Goal: Task Accomplishment & Management: Manage account settings

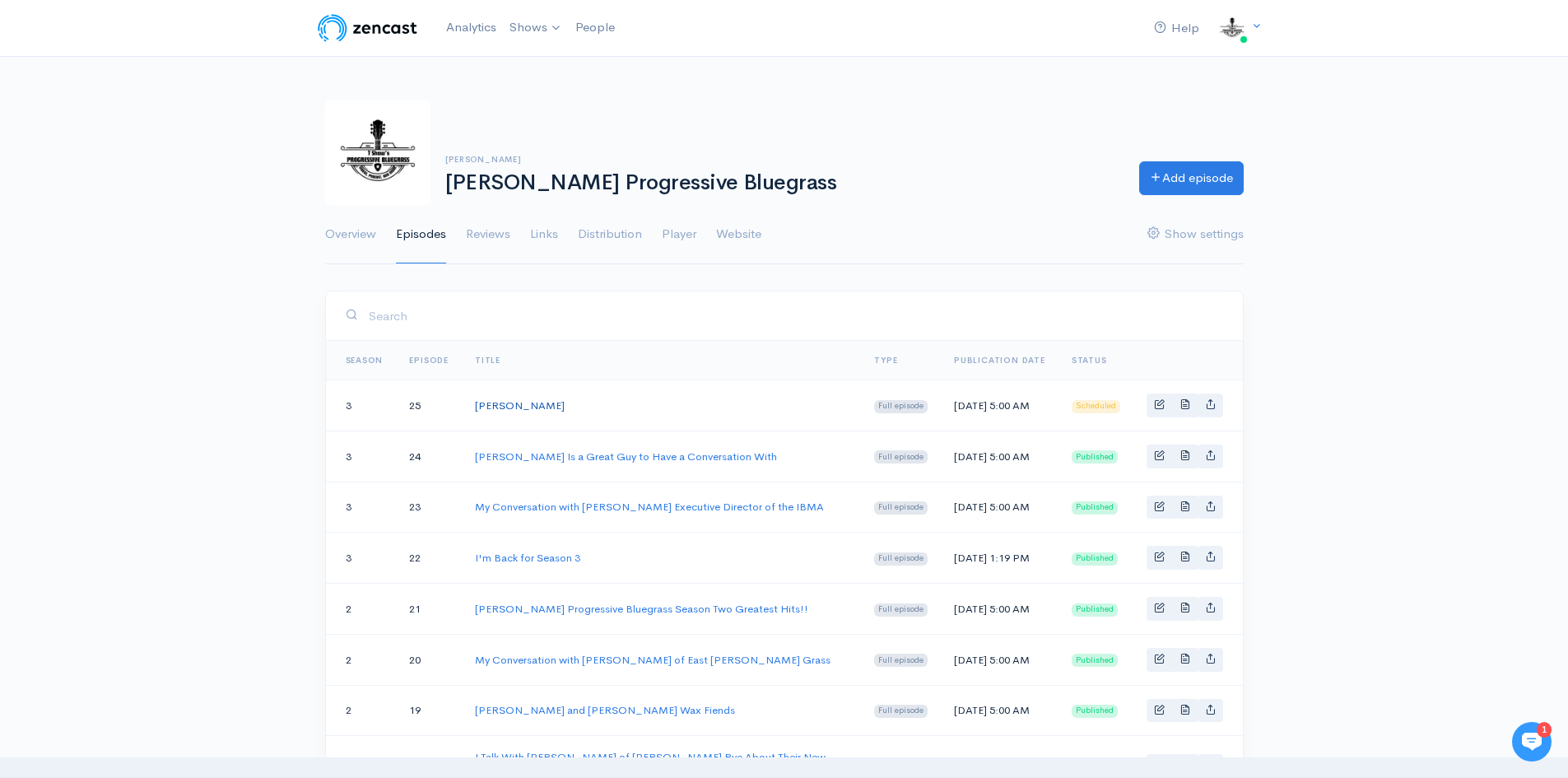
click at [497, 401] on link "[PERSON_NAME]" at bounding box center [519, 406] width 90 height 14
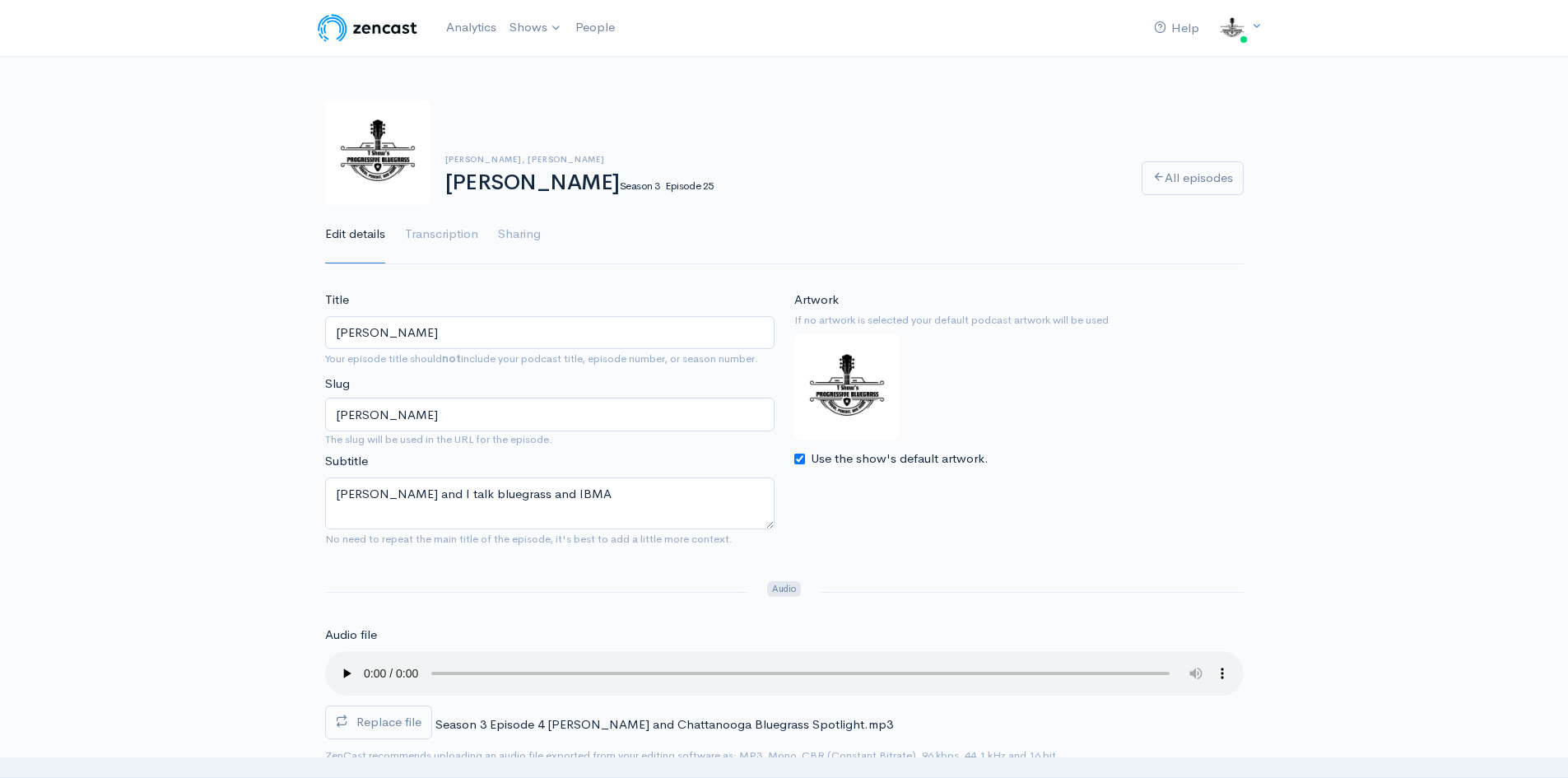
click at [842, 390] on img at bounding box center [847, 387] width 105 height 105
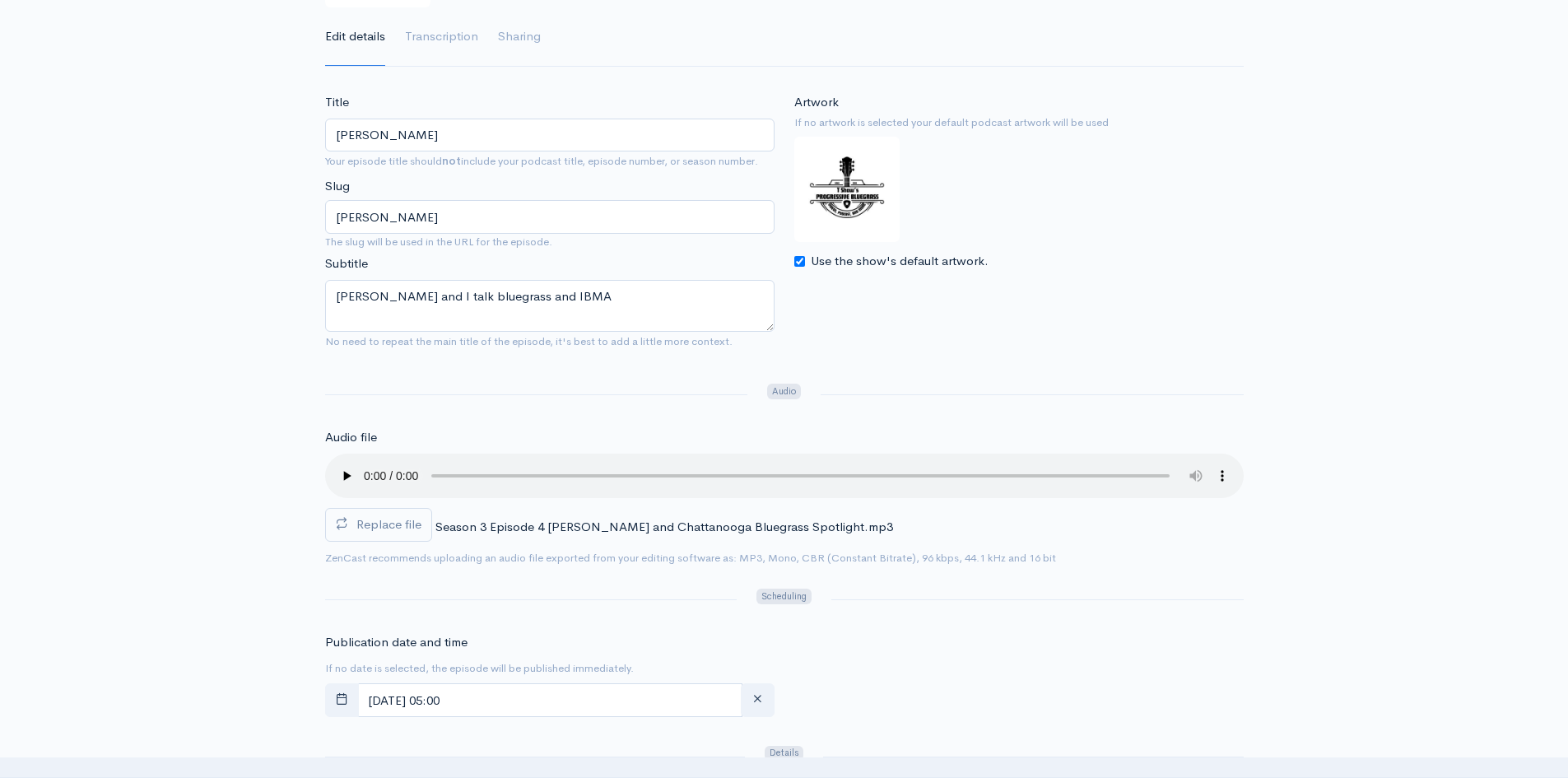
scroll to position [13, 0]
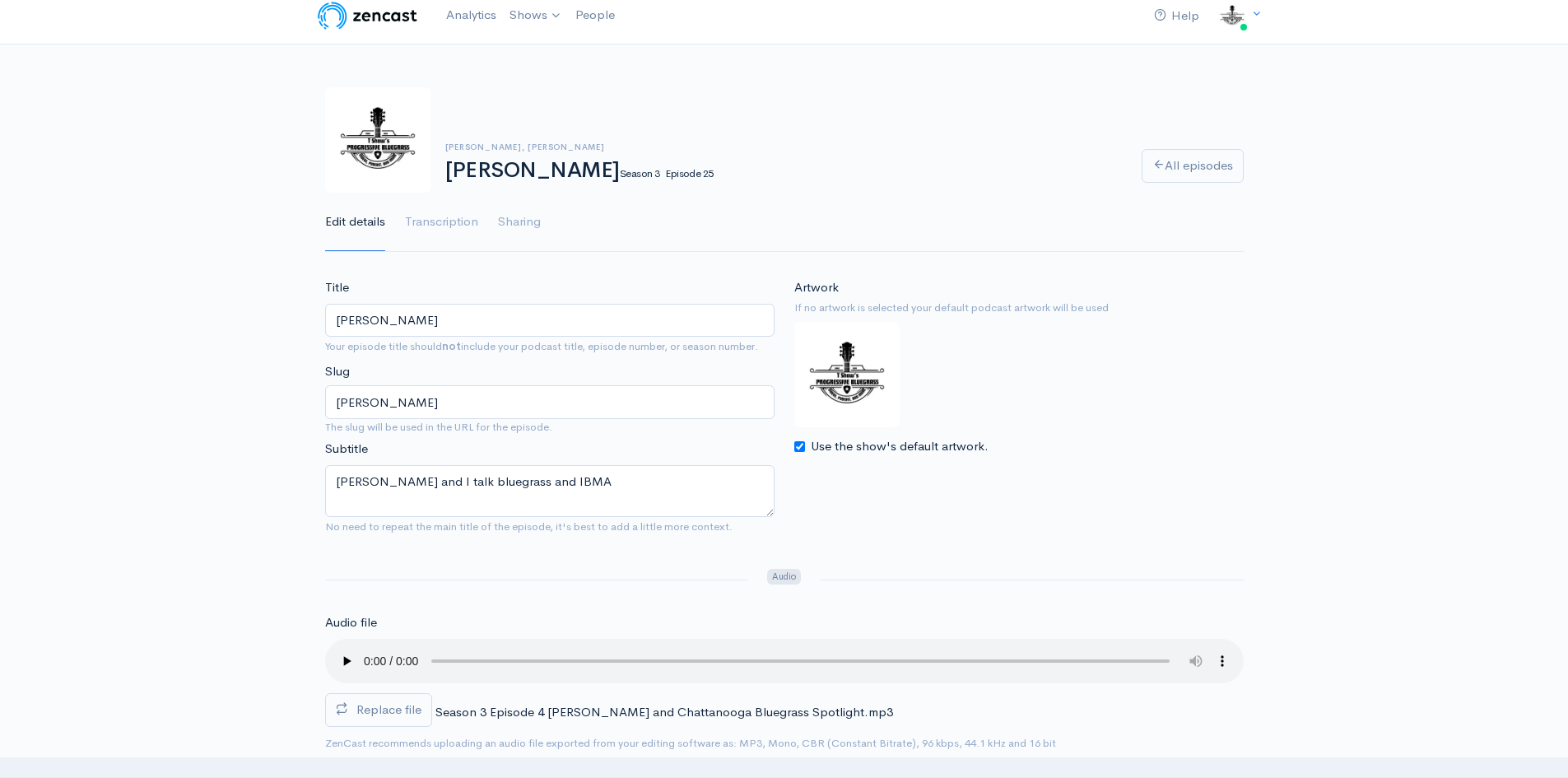
click at [802, 448] on input "Use the show's default artwork." at bounding box center [799, 447] width 11 height 11
checkbox input "false"
click at [899, 486] on input "Choose file" at bounding box center [897, 483] width 206 height 34
type input "C:\fakepath\RS Cover 3.jpg"
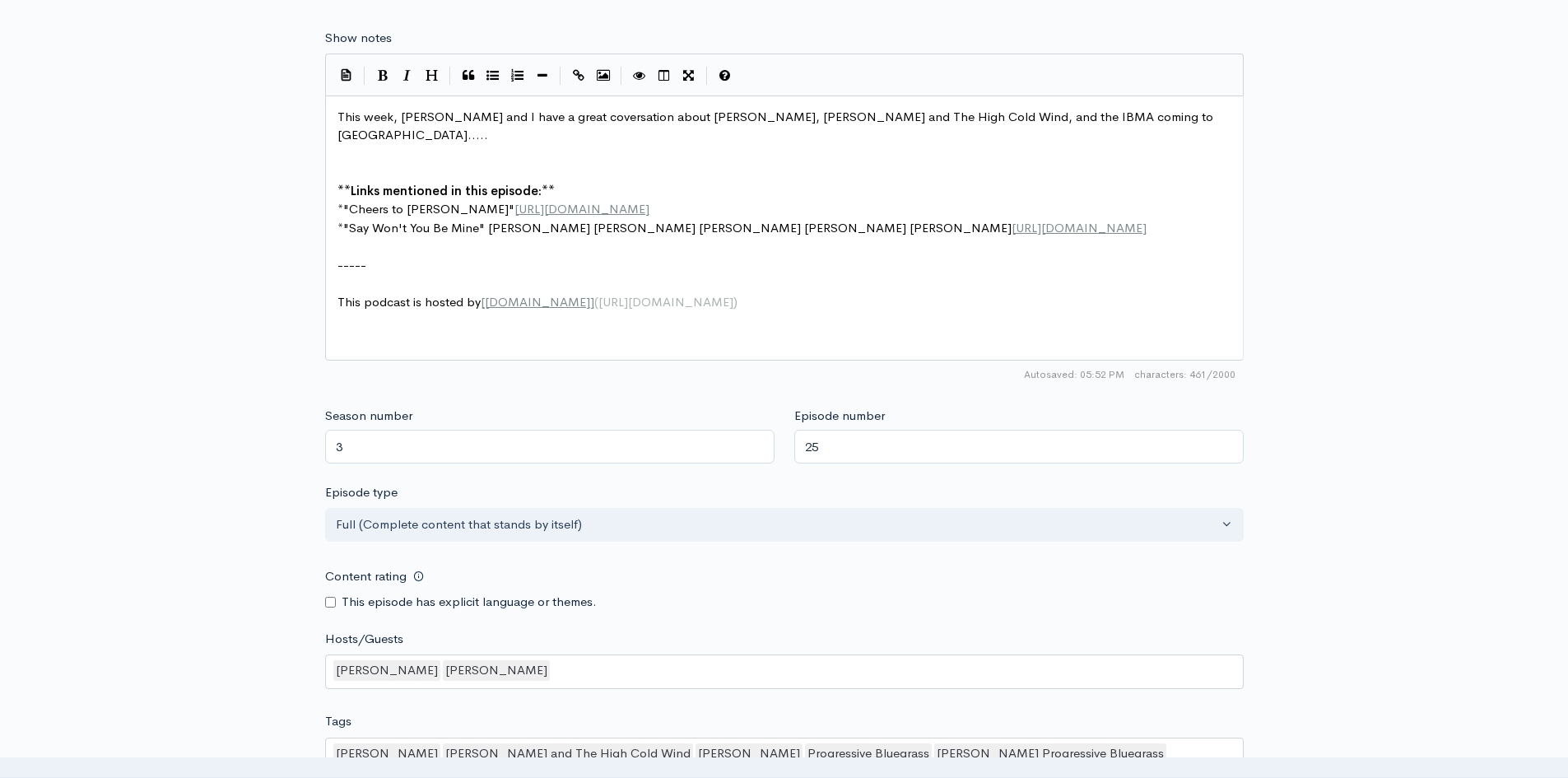
scroll to position [1248, 0]
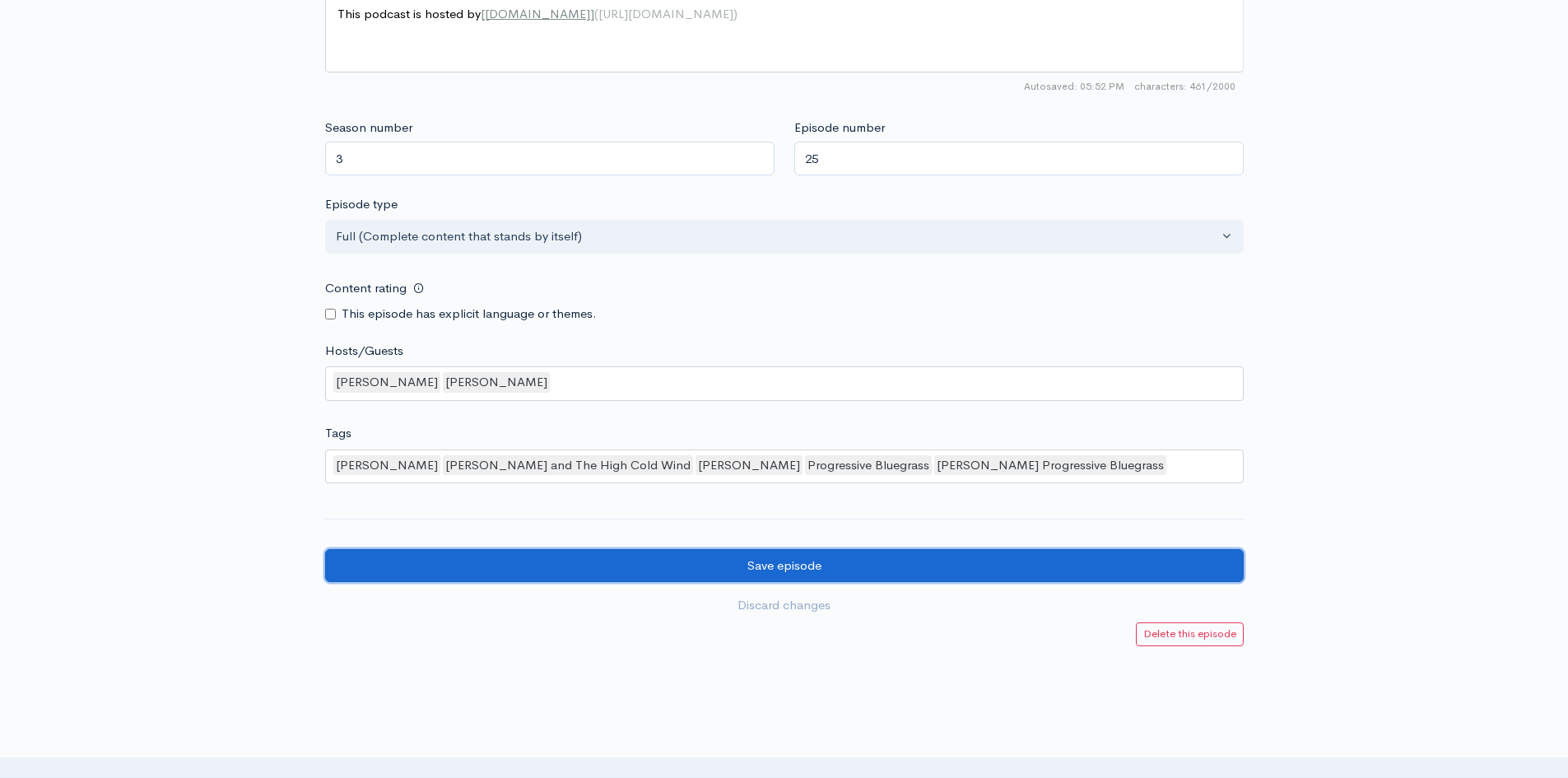
click at [761, 562] on input "Save episode" at bounding box center [784, 565] width 919 height 34
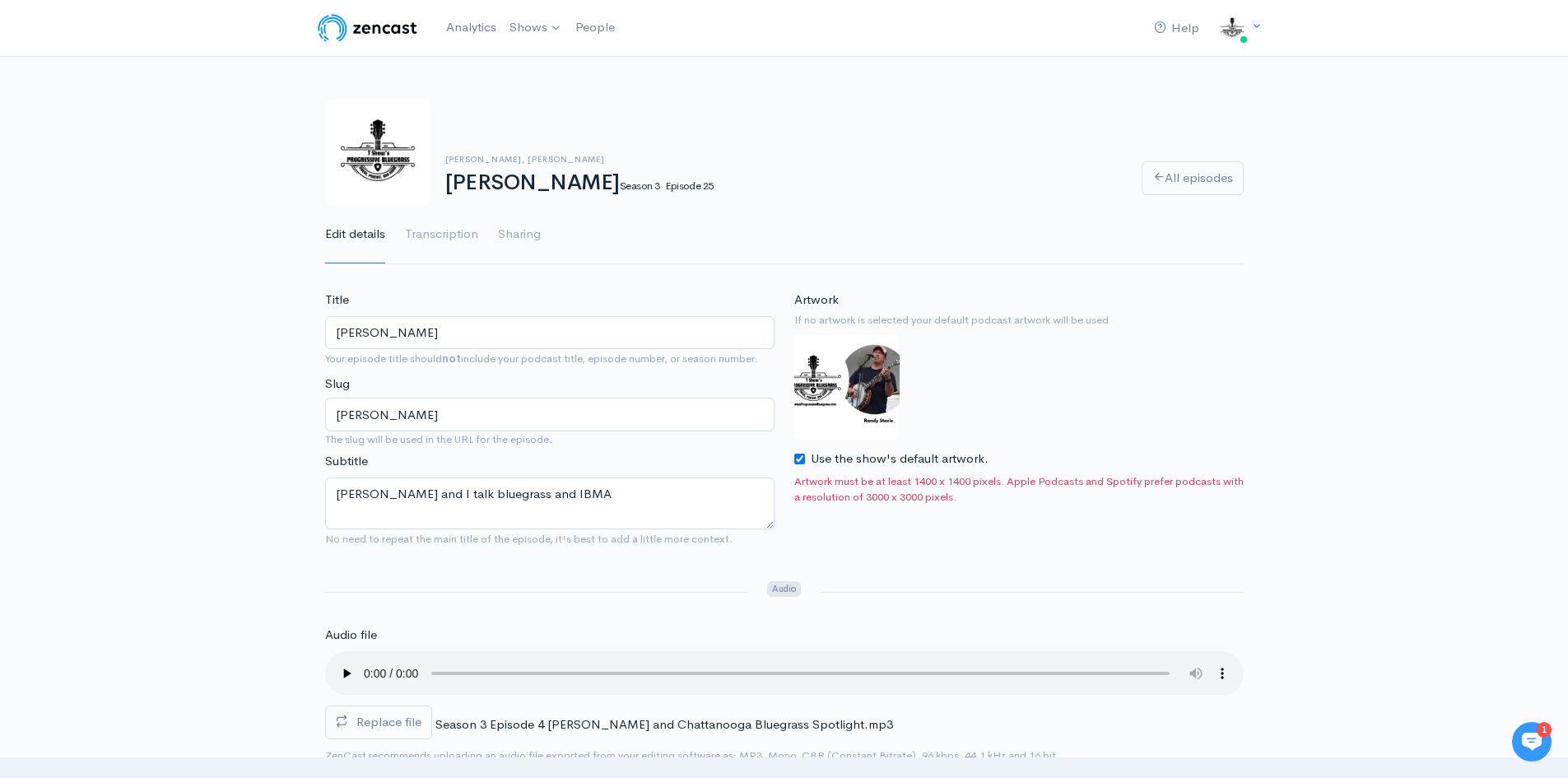
click at [801, 456] on input "Use the show's default artwork." at bounding box center [799, 458] width 11 height 11
checkbox input "false"
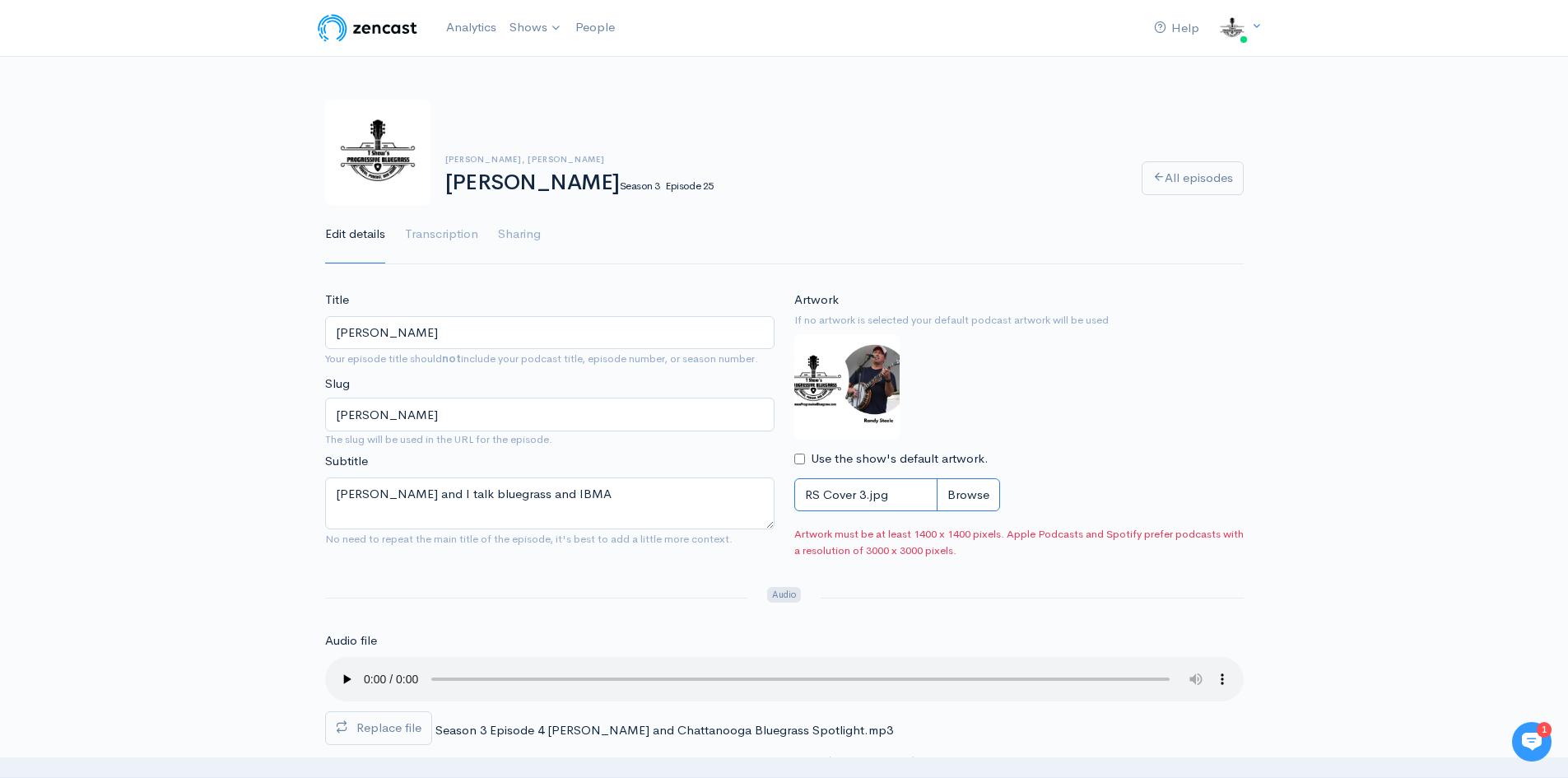
click at [966, 492] on input "RS Cover 3.jpg" at bounding box center [897, 495] width 206 height 34
type input "C:\fakepath\Rs cover high rez.jpg"
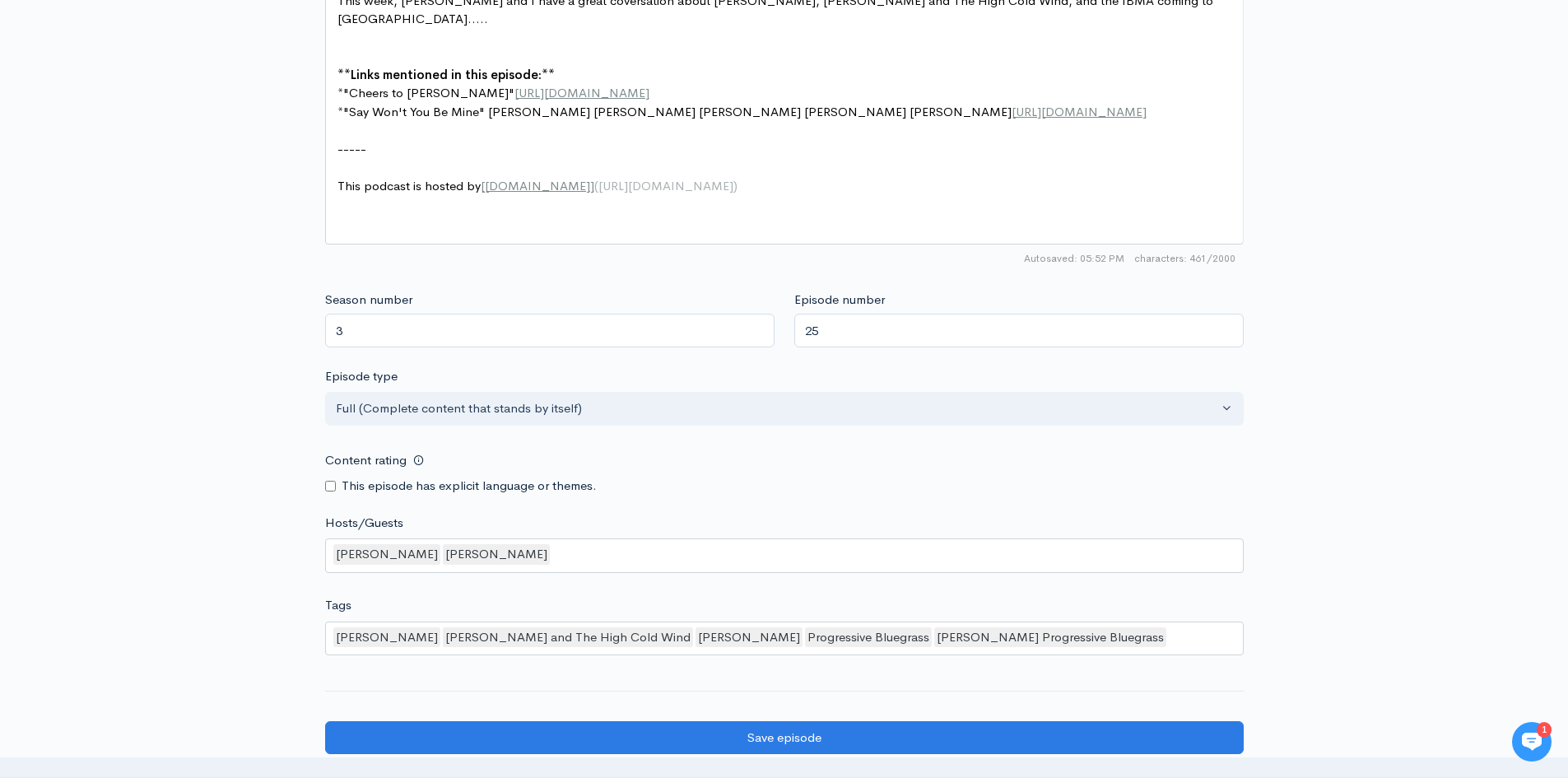
scroll to position [1318, 0]
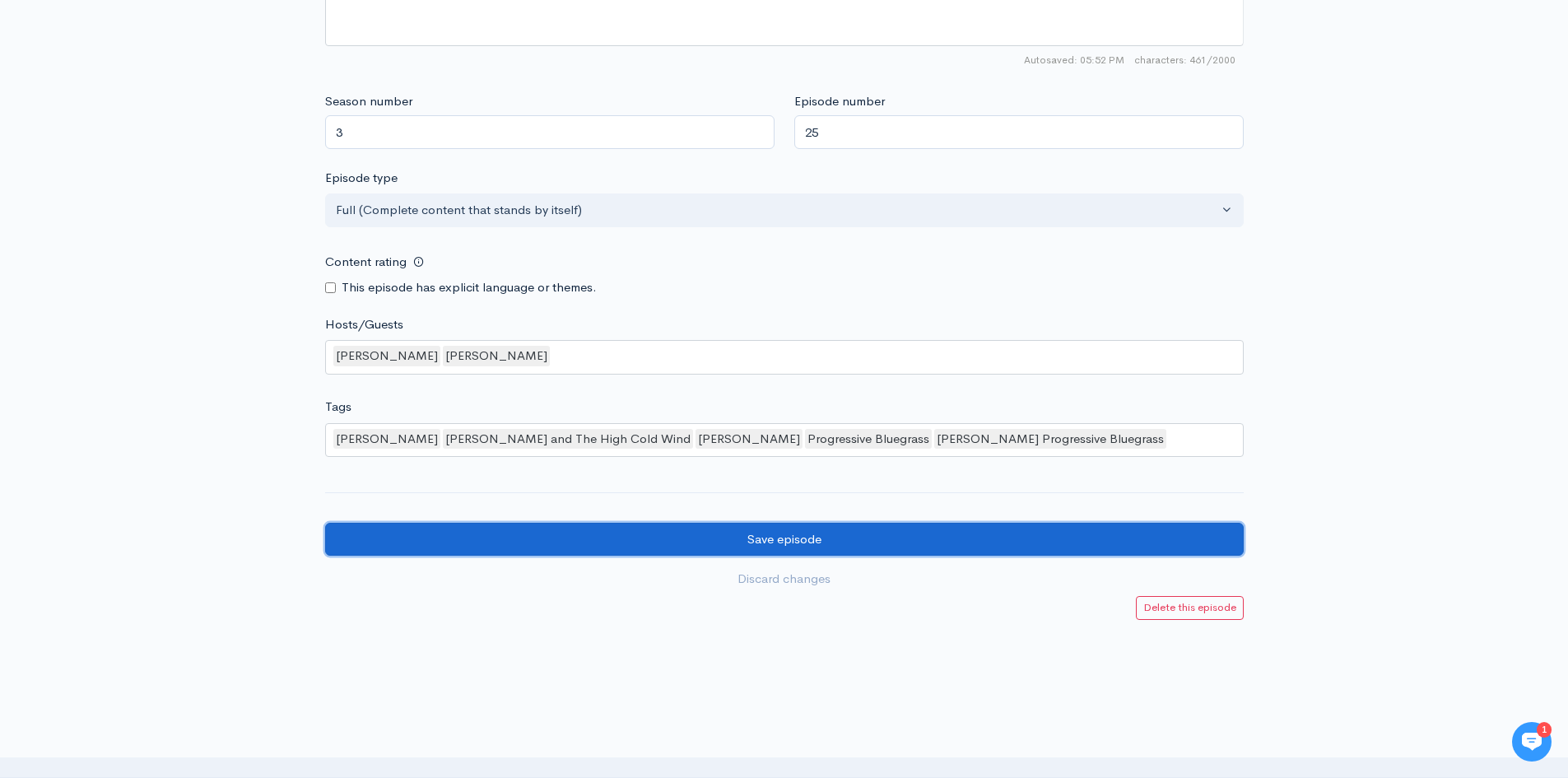
click at [822, 537] on input "Save episode" at bounding box center [784, 539] width 919 height 34
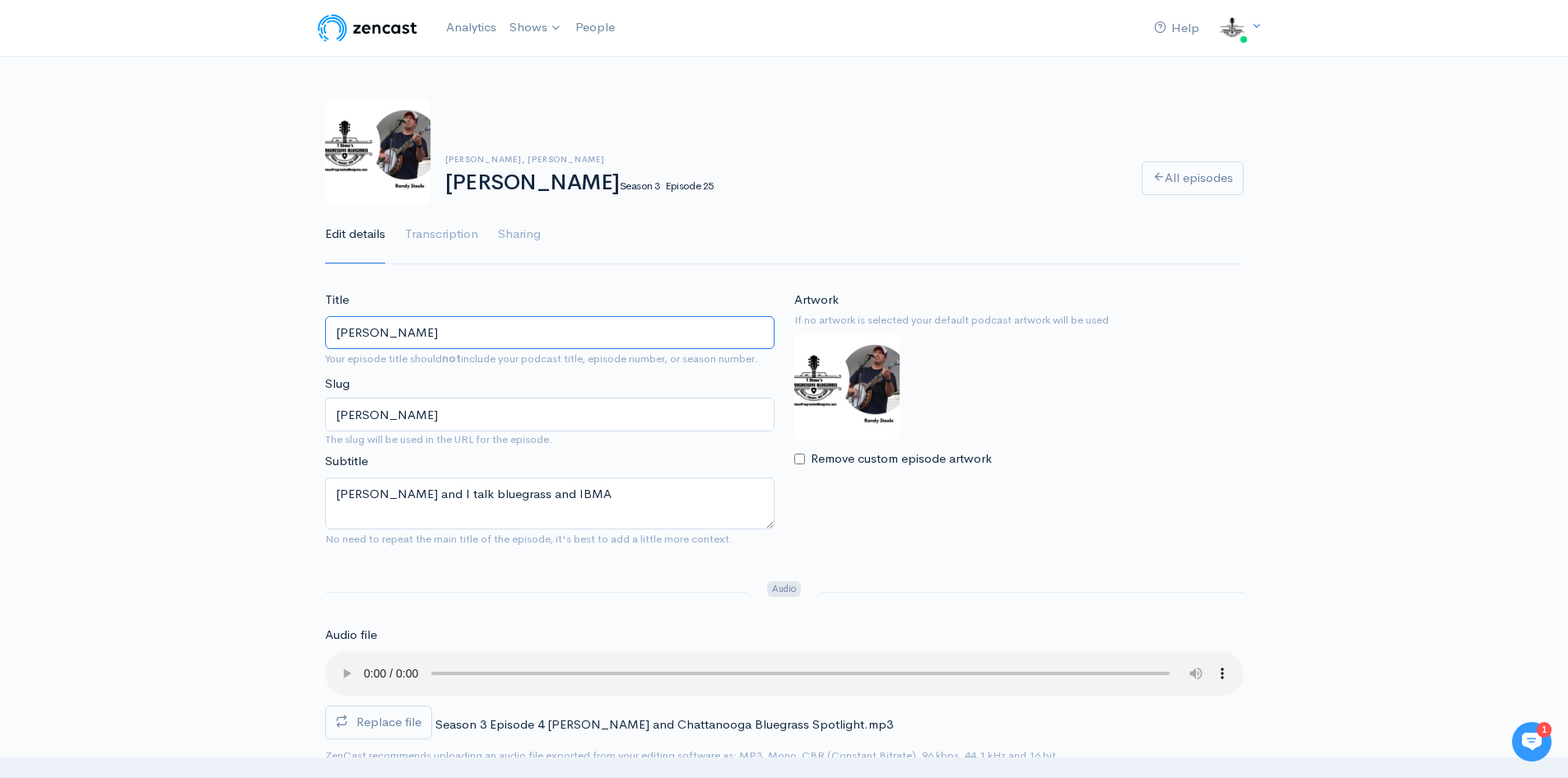
drag, startPoint x: 467, startPoint y: 330, endPoint x: 181, endPoint y: 377, distance: 289.8
click at [429, 337] on input "[PERSON_NAME]" at bounding box center [550, 332] width 449 height 34
click at [424, 331] on input "[PERSON_NAME]" at bounding box center [550, 332] width 449 height 34
click at [407, 333] on input "[PERSON_NAME]" at bounding box center [550, 332] width 449 height 34
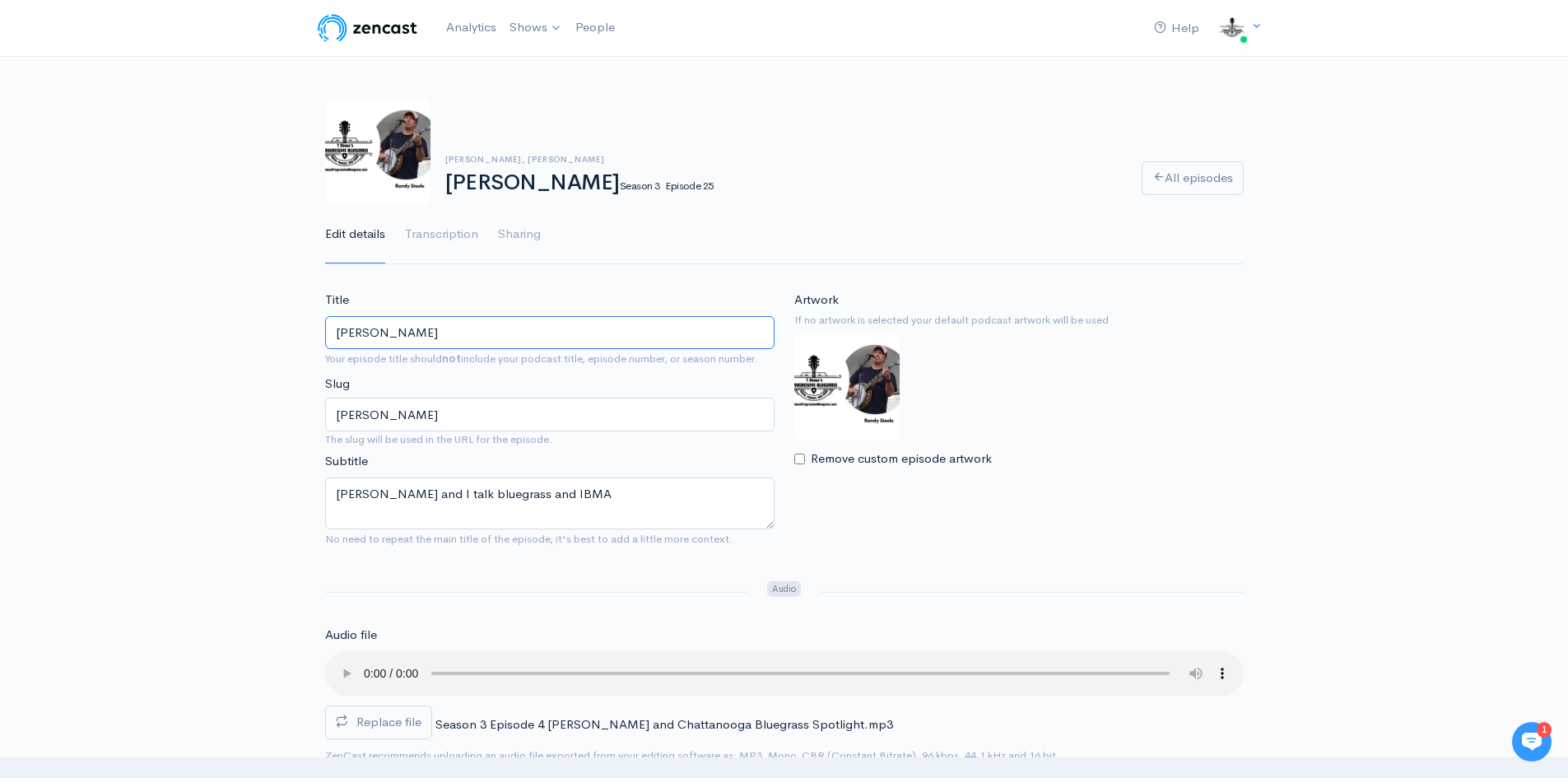
click at [427, 325] on input "[PERSON_NAME]" at bounding box center [550, 332] width 449 height 34
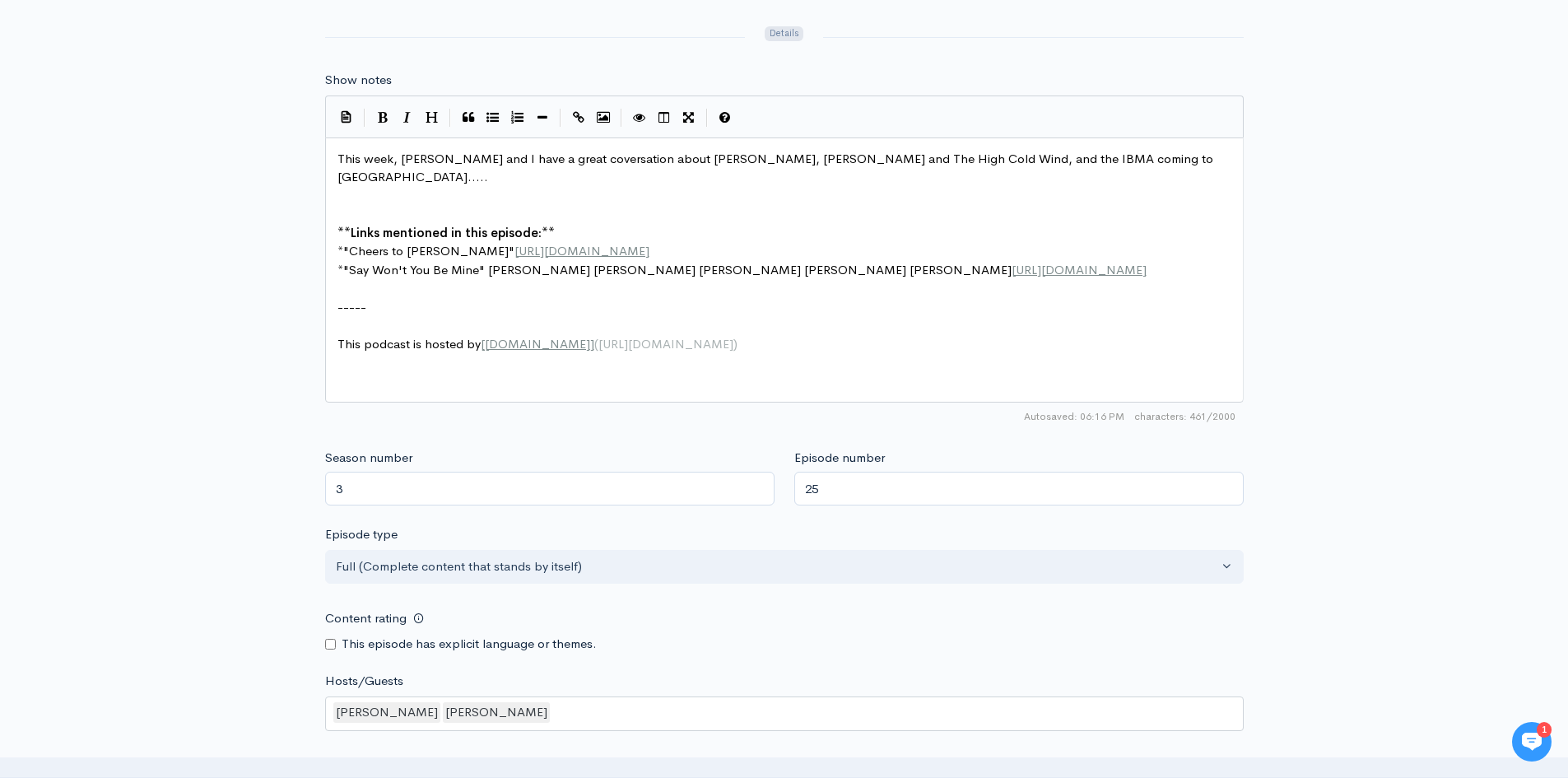
scroll to position [1153, 0]
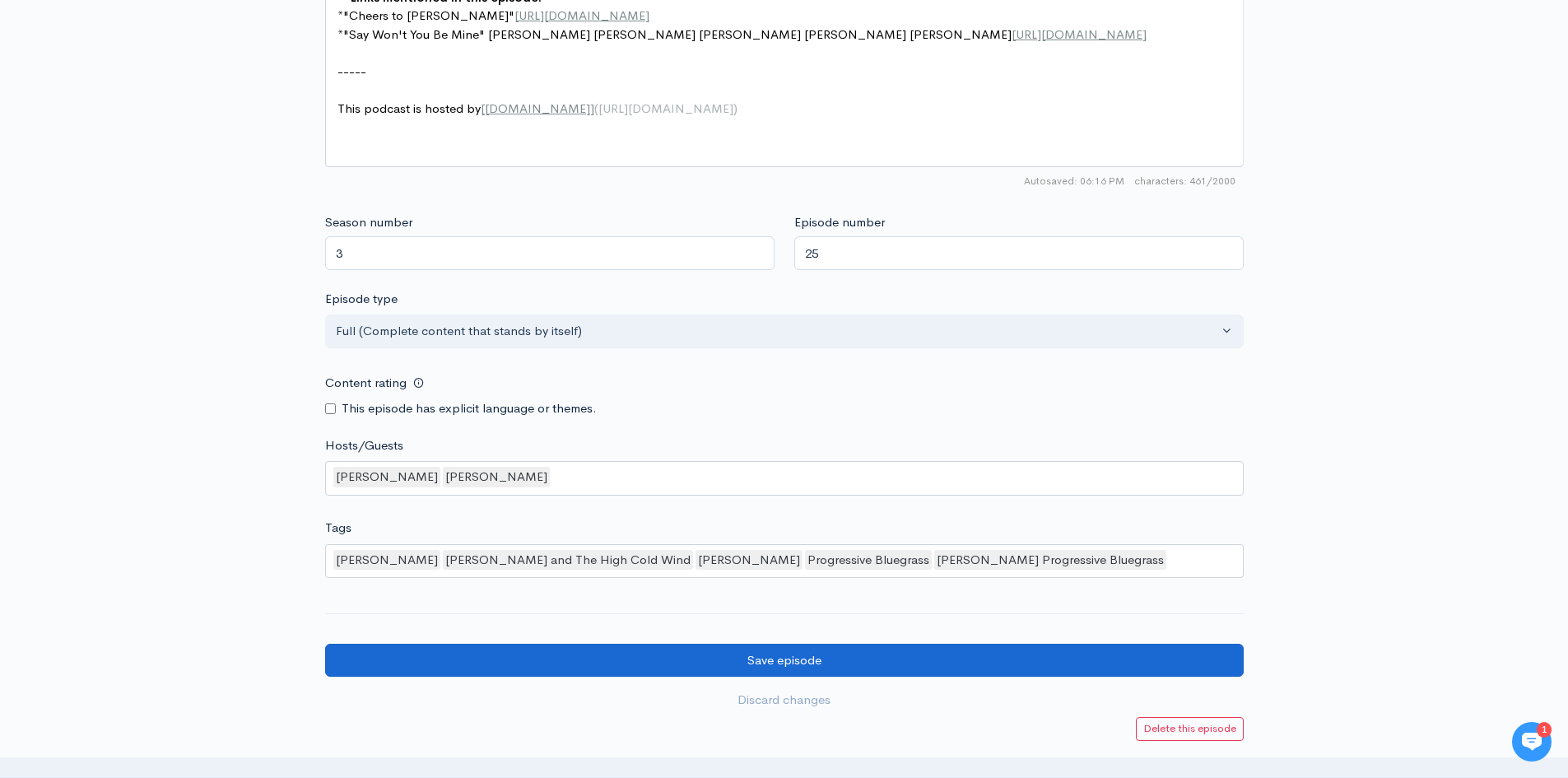
type input "I Interview Randy Steele"
click at [777, 666] on input "Save episode" at bounding box center [784, 661] width 919 height 34
